Goal: Information Seeking & Learning: Learn about a topic

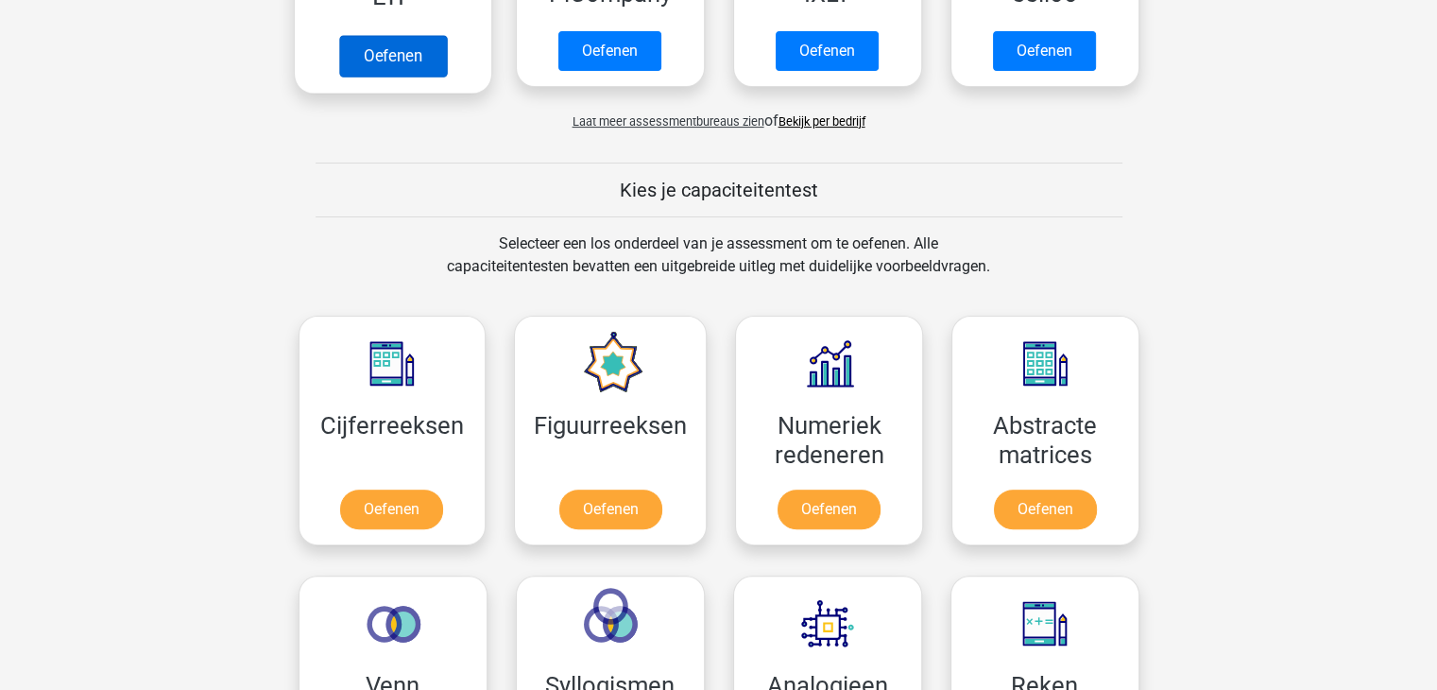
scroll to position [565, 0]
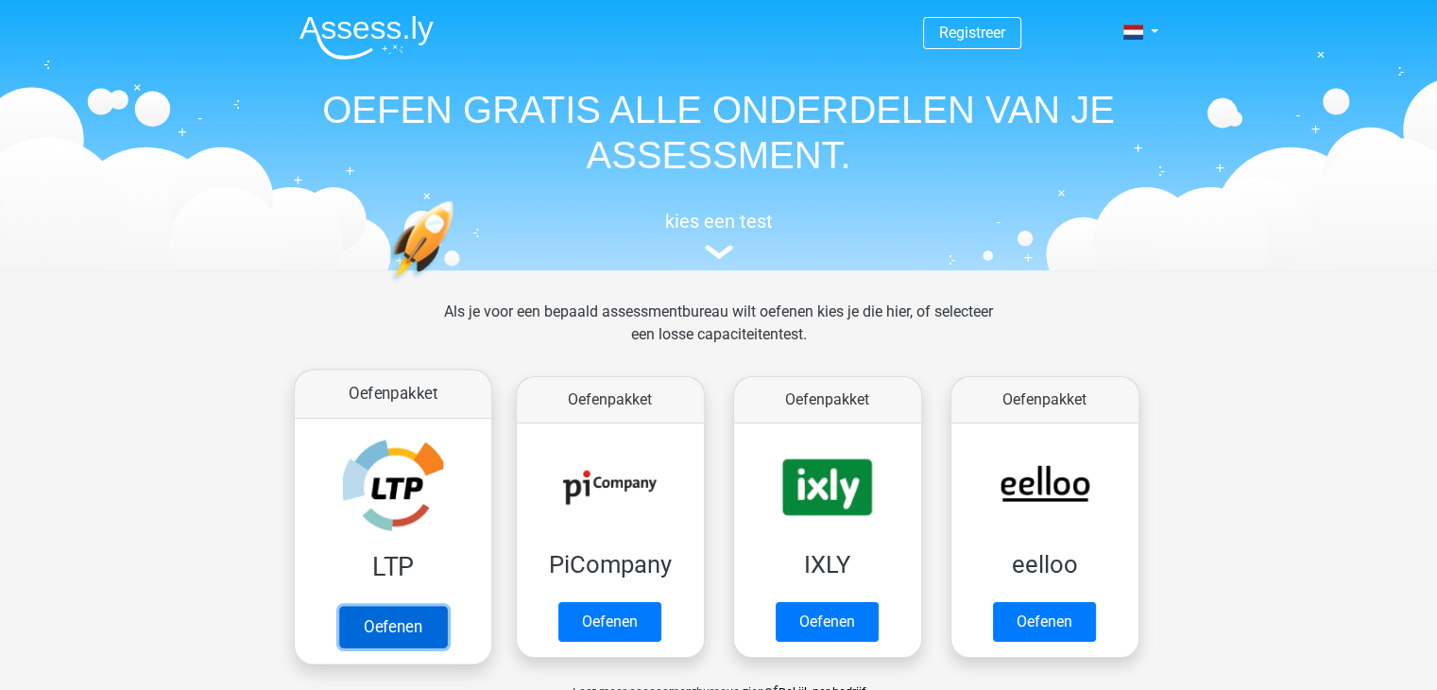
click at [415, 634] on link "Oefenen" at bounding box center [392, 626] width 108 height 42
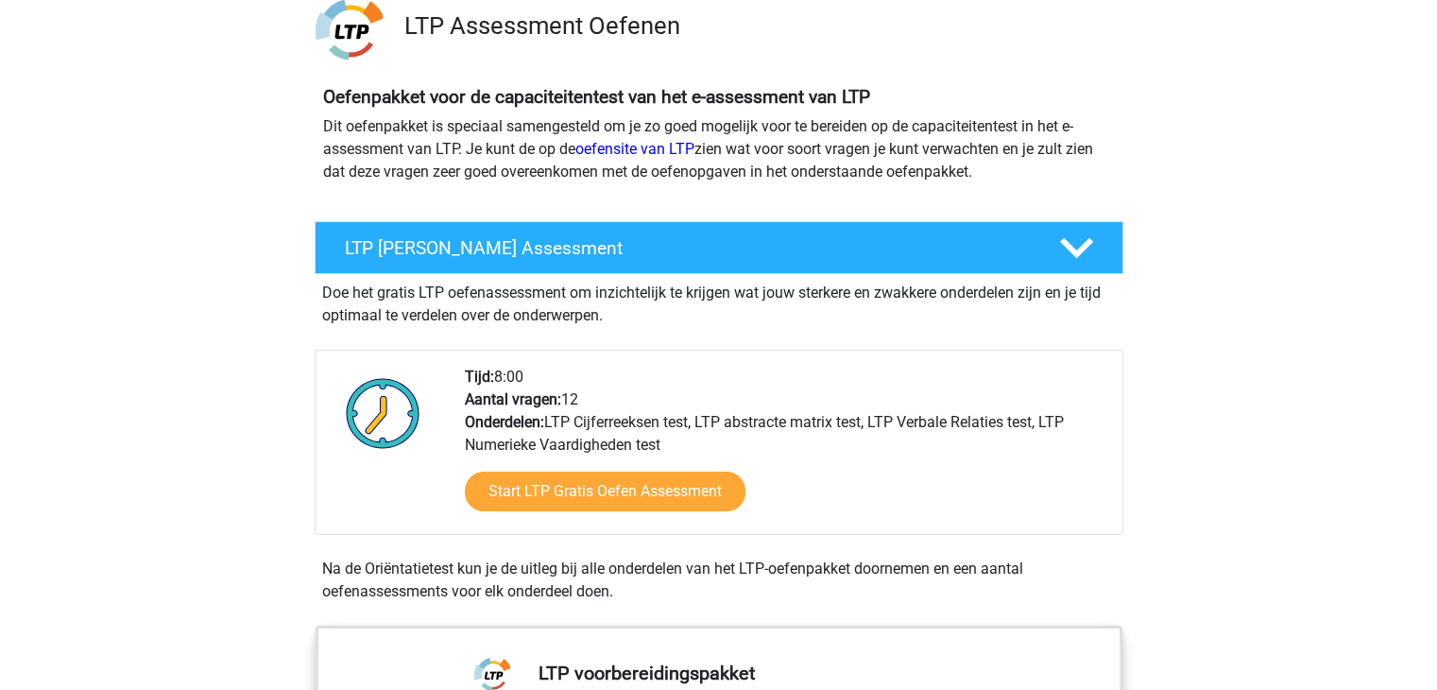
scroll to position [184, 0]
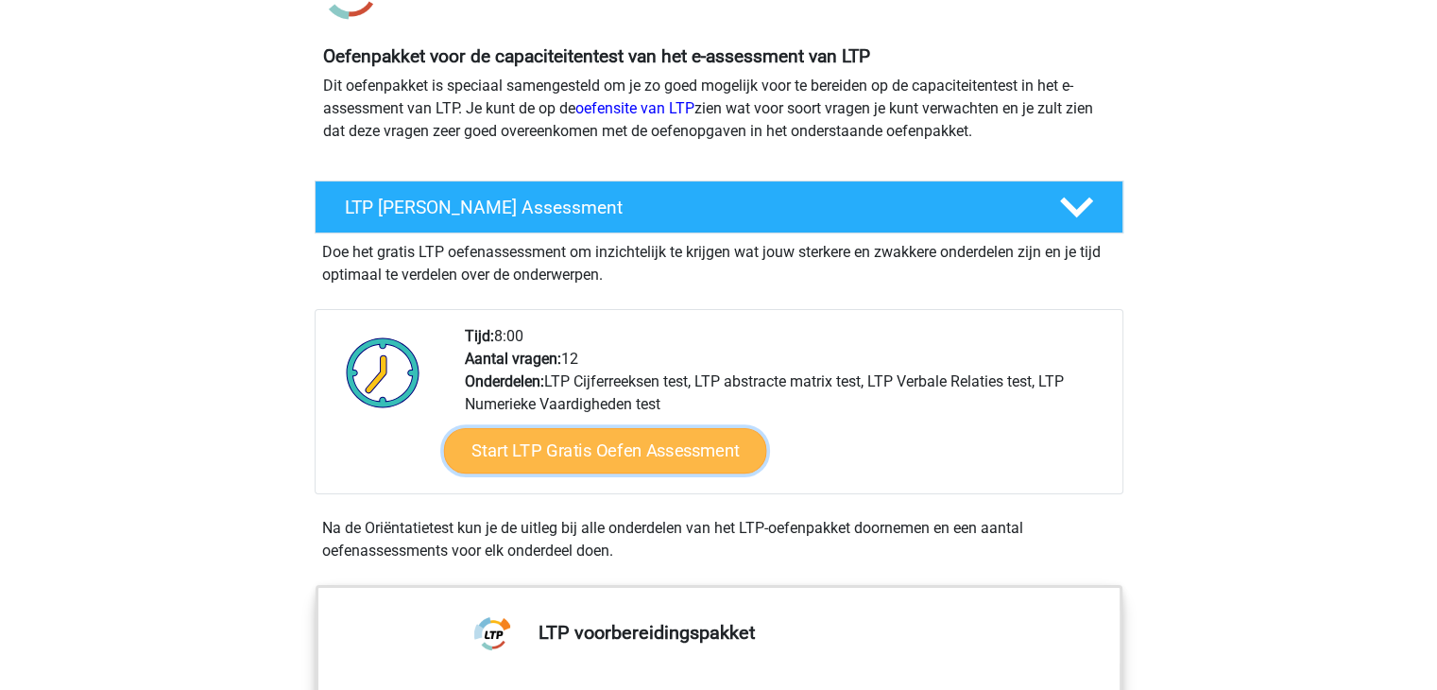
click at [563, 454] on link "Start LTP Gratis Oefen Assessment" at bounding box center [604, 450] width 323 height 45
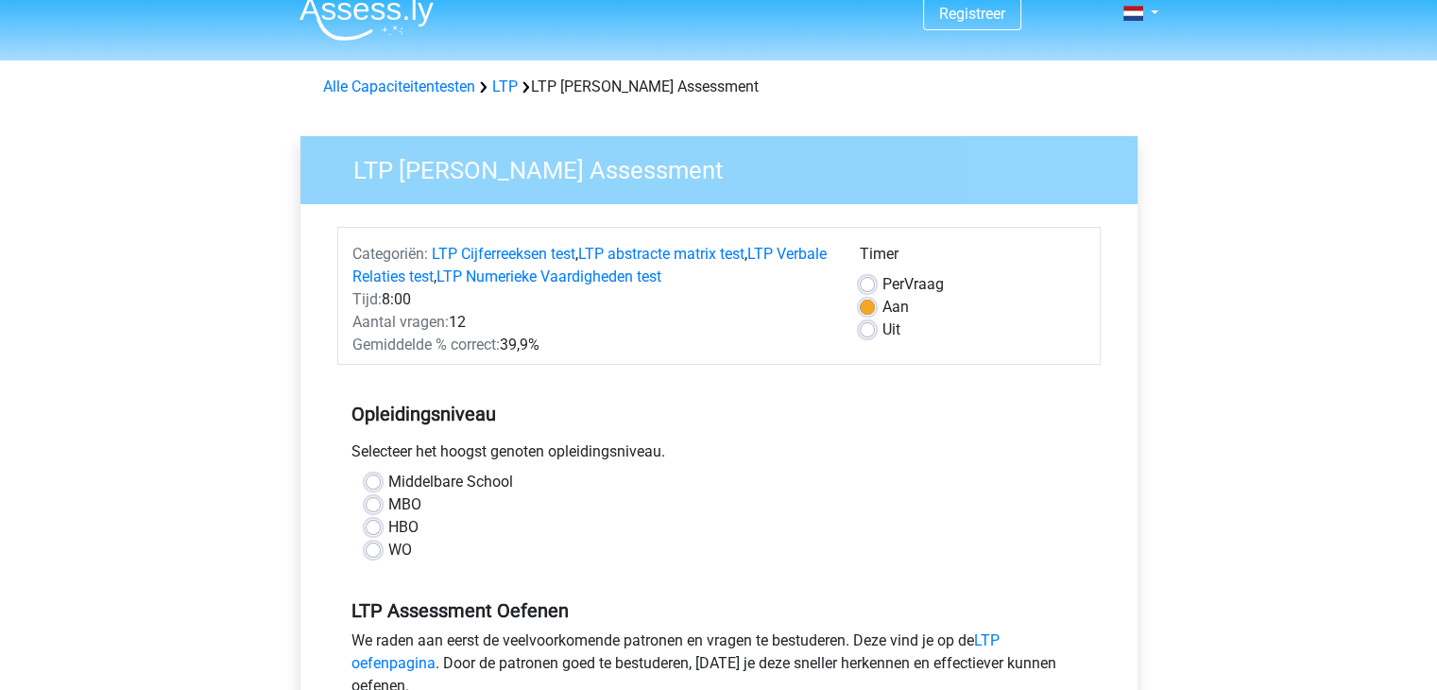
scroll to position [21, 0]
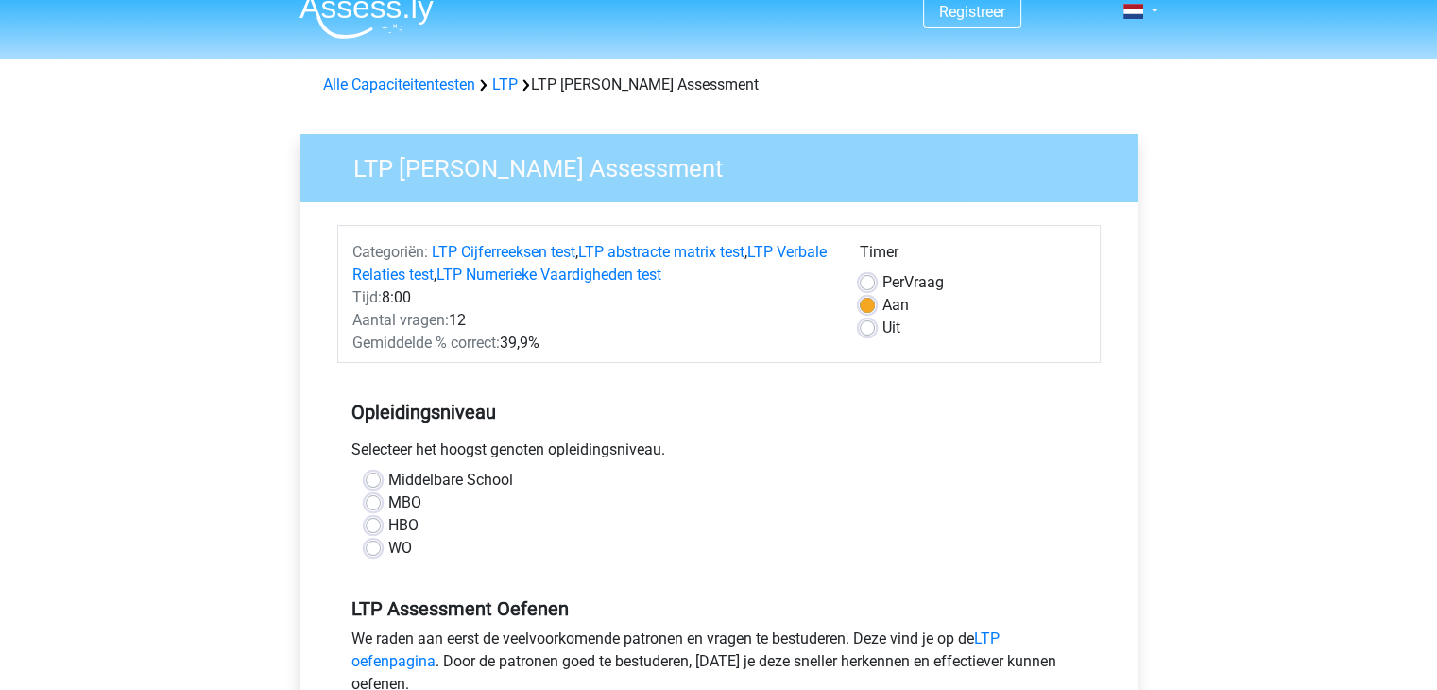
click at [388, 503] on label "MBO" at bounding box center [404, 502] width 33 height 23
click at [372, 503] on input "MBO" at bounding box center [373, 500] width 15 height 19
radio input "true"
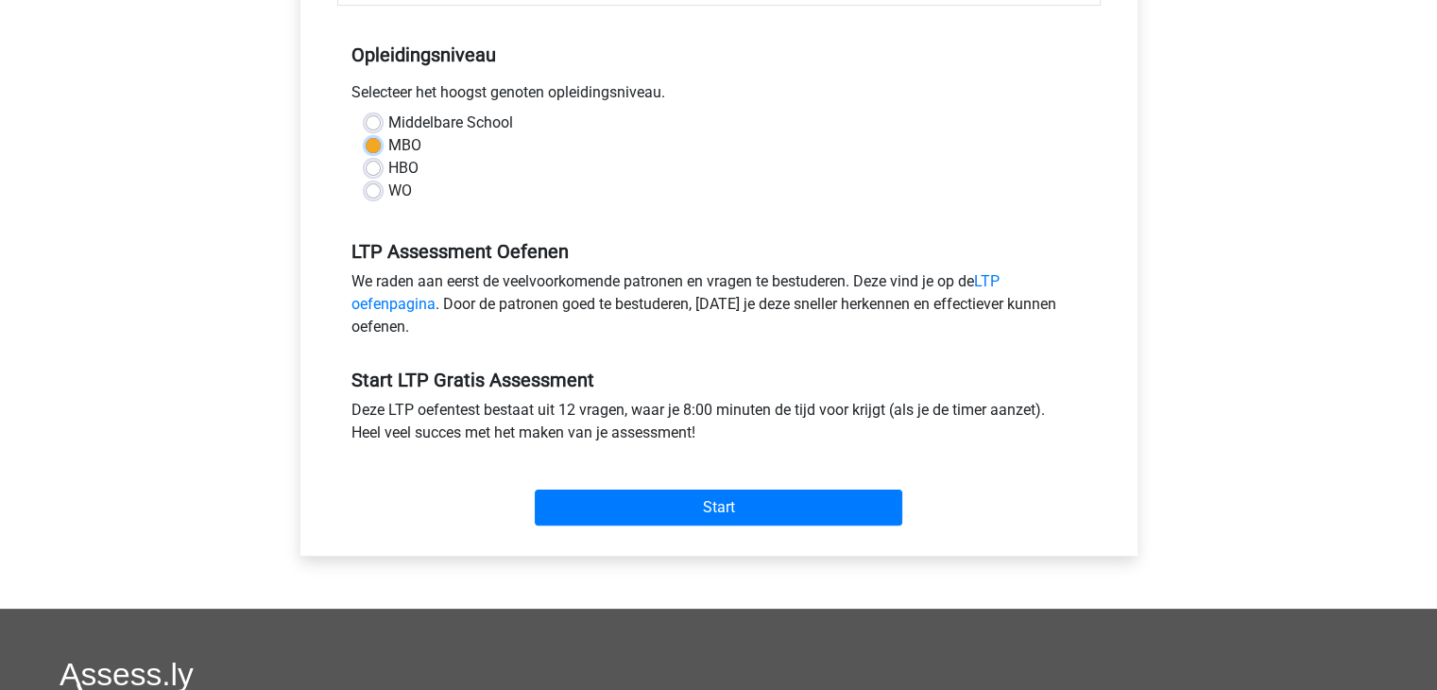
scroll to position [393, 0]
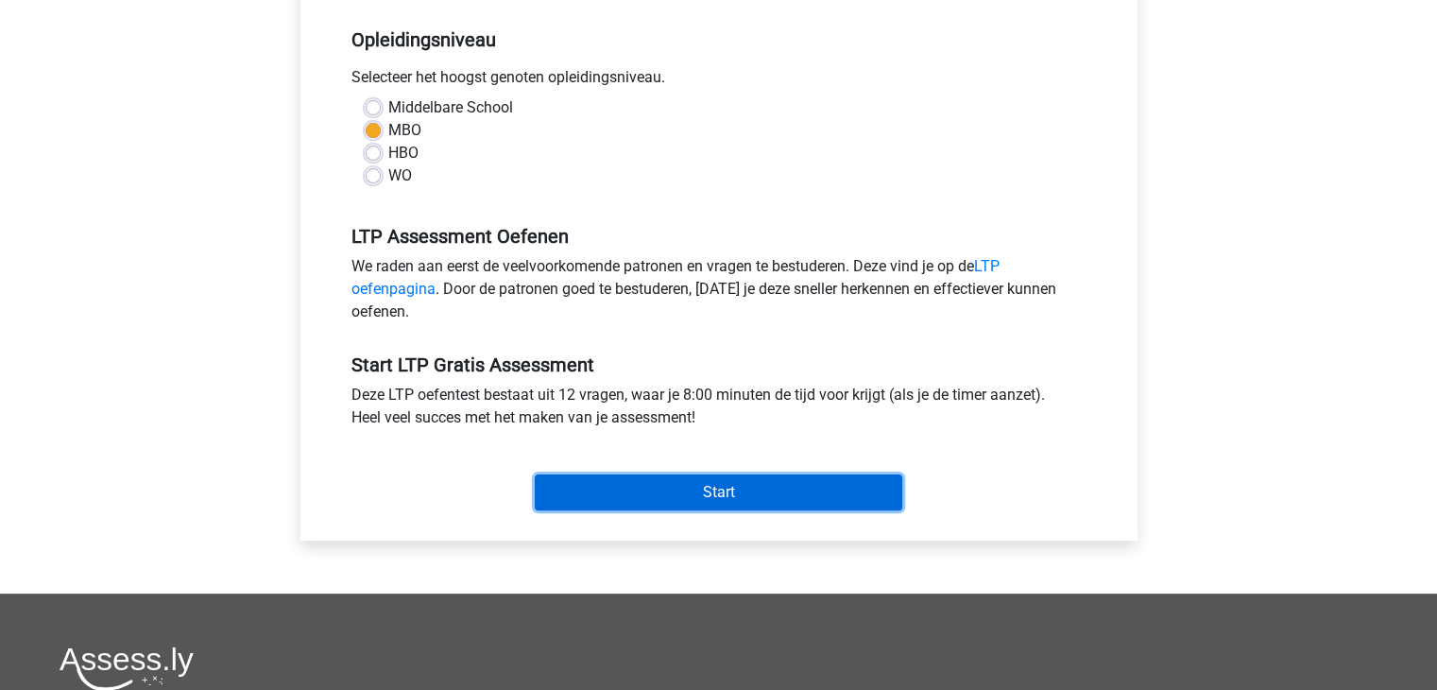
click at [669, 501] on input "Start" at bounding box center [718, 492] width 367 height 36
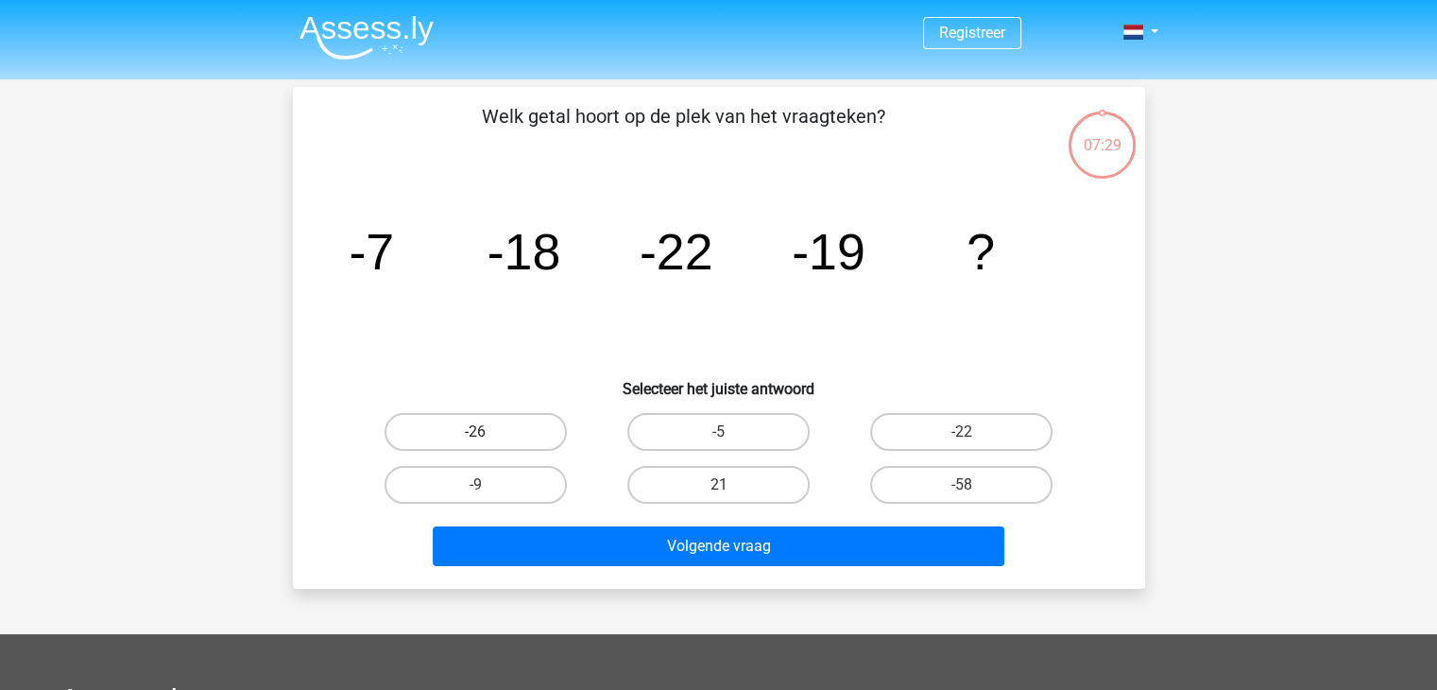
click at [455, 441] on label "-26" at bounding box center [475, 432] width 182 height 38
click at [475, 441] on input "-26" at bounding box center [481, 438] width 12 height 12
radio input "true"
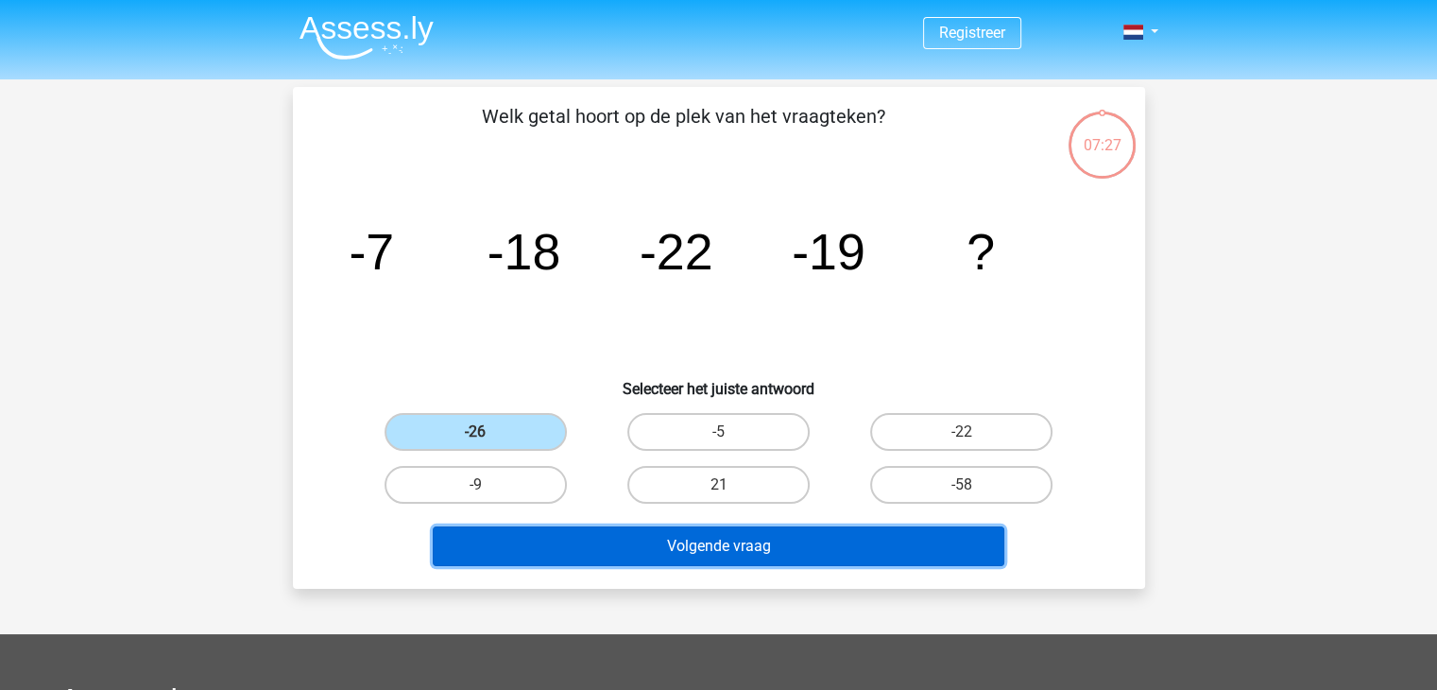
click at [622, 545] on button "Volgende vraag" at bounding box center [718, 546] width 571 height 40
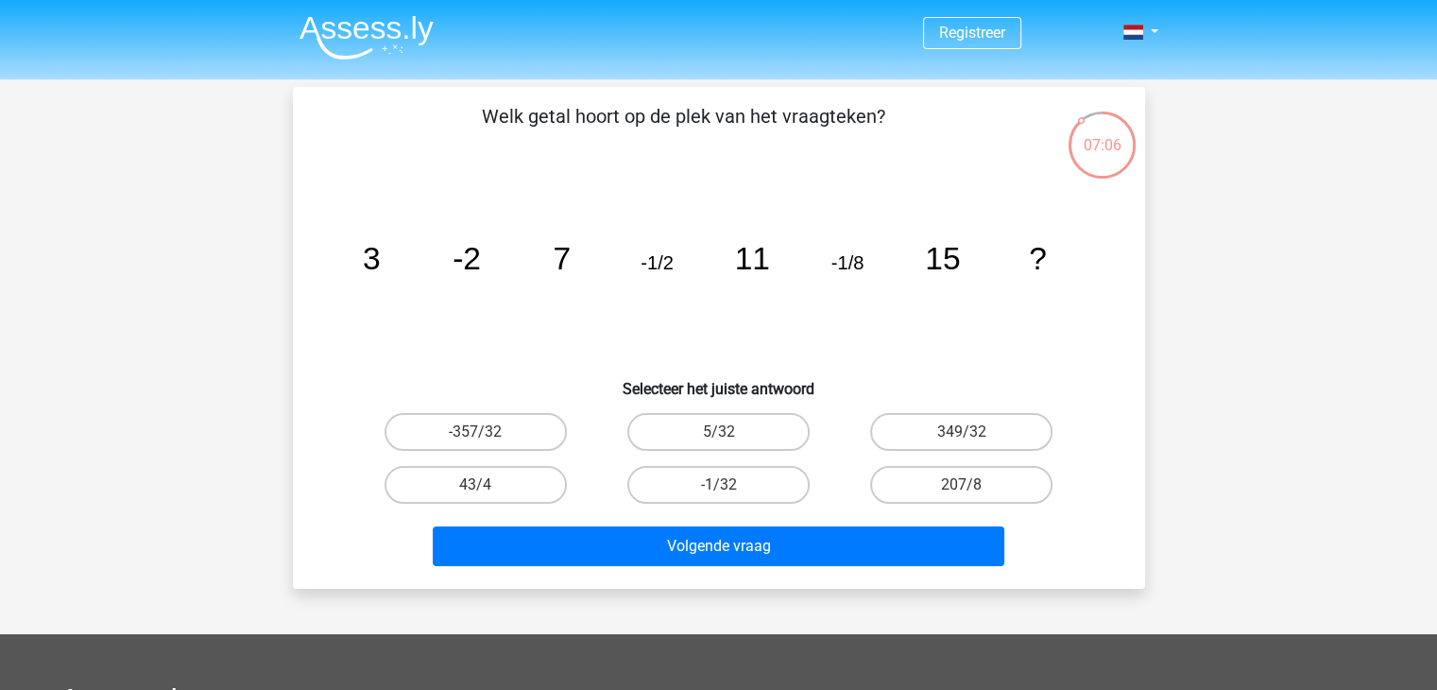
click at [384, 17] on img at bounding box center [366, 37] width 134 height 44
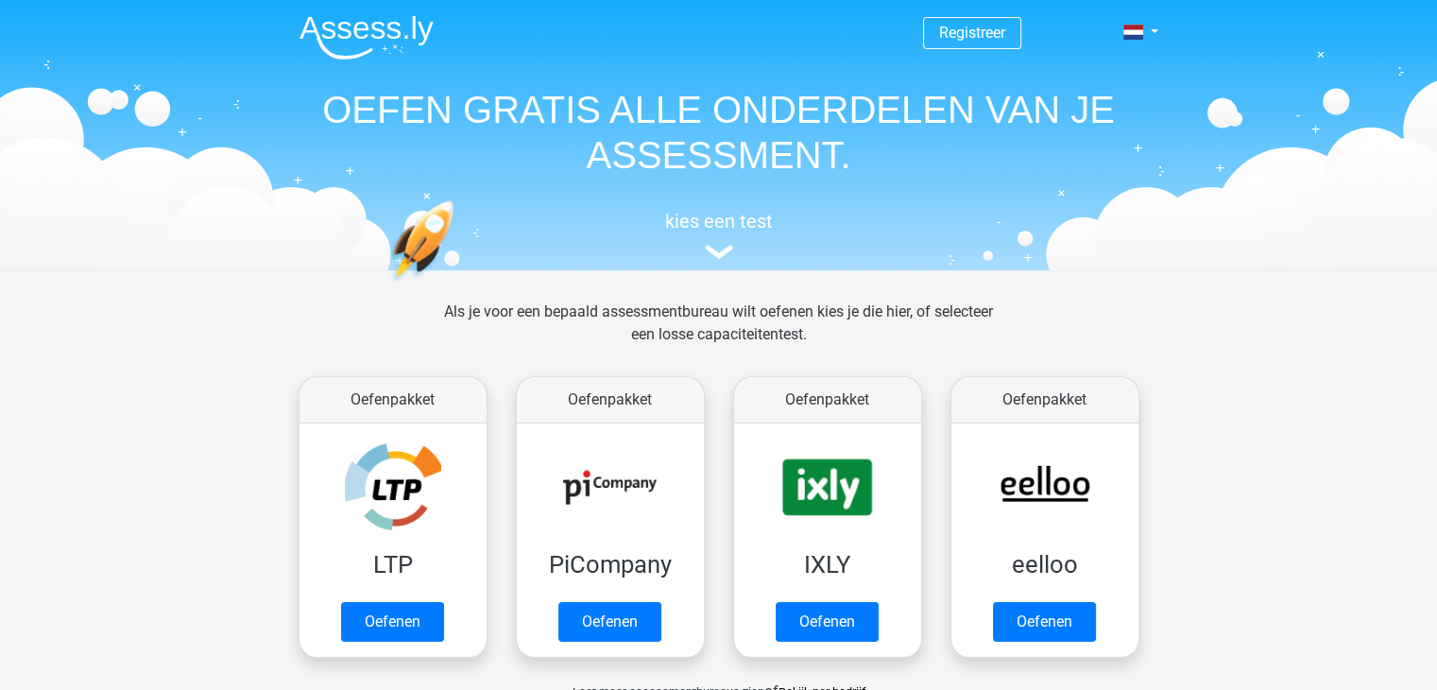
click at [384, 17] on img at bounding box center [366, 37] width 134 height 44
